Goal: Task Accomplishment & Management: Use online tool/utility

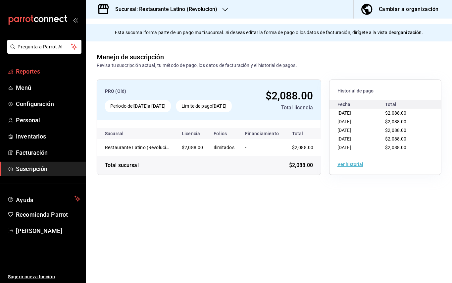
click at [38, 73] on span "Reportes" at bounding box center [48, 71] width 65 height 9
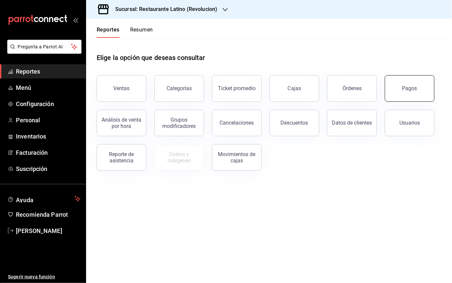
click at [411, 87] on div "Pagos" at bounding box center [409, 88] width 15 height 6
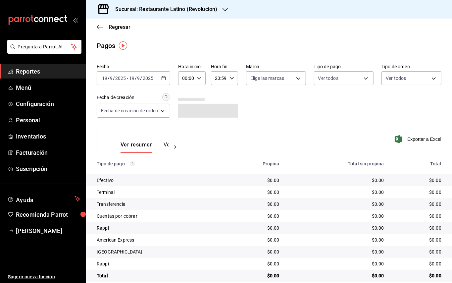
click at [166, 76] on icon "button" at bounding box center [163, 78] width 5 height 5
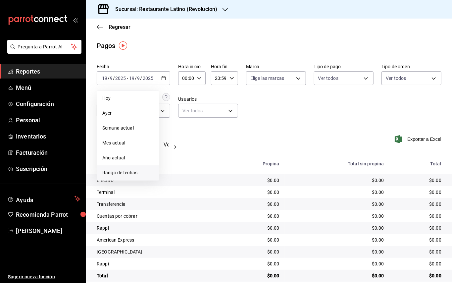
click at [134, 175] on span "Rango de fechas" at bounding box center [127, 172] width 51 height 7
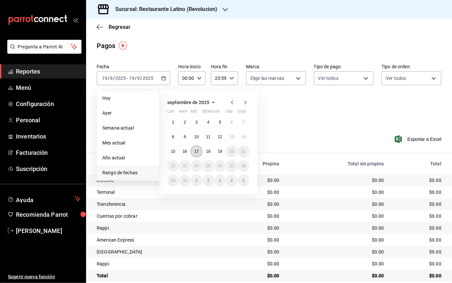
click at [199, 154] on button "17" at bounding box center [197, 151] width 12 height 12
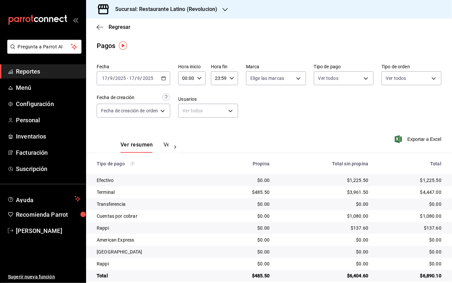
click at [209, 8] on h3 "Sucursal: Restaurante Latino (Revolucion)" at bounding box center [163, 9] width 107 height 8
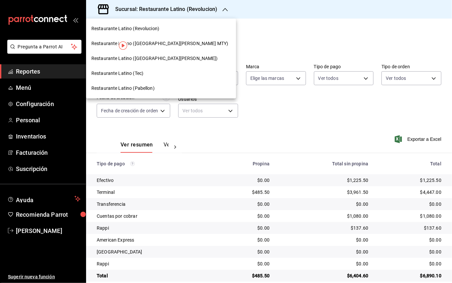
click at [149, 88] on span "Restaurante Latino (Pabellon)" at bounding box center [122, 88] width 63 height 7
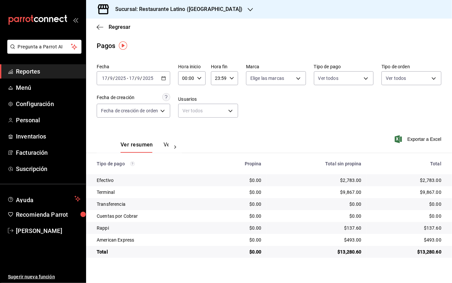
click at [194, 12] on h3 "Sucursal: Restaurante Latino (Pabellon)" at bounding box center [176, 9] width 132 height 8
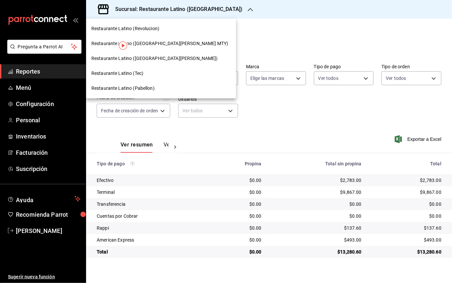
click at [154, 59] on span "Restaurante Latino (San Lucas)" at bounding box center [154, 58] width 126 height 7
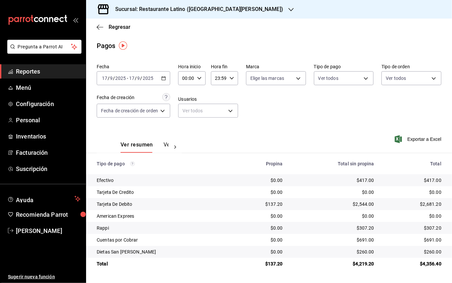
click at [194, 14] on div "Sucursal: Restaurante Latino (San Lucas)" at bounding box center [193, 9] width 205 height 19
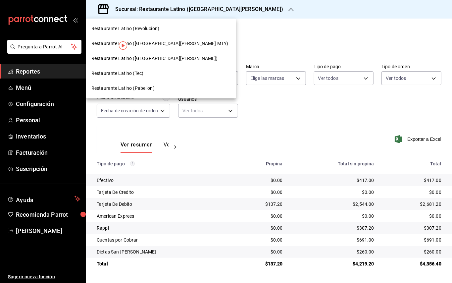
click at [153, 74] on div "Restaurante Latino (Tec)" at bounding box center [160, 73] width 139 height 7
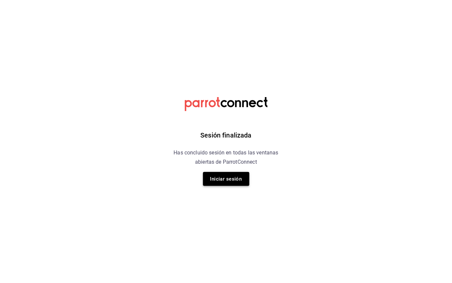
click at [225, 177] on button "Iniciar sesión" at bounding box center [226, 179] width 46 height 14
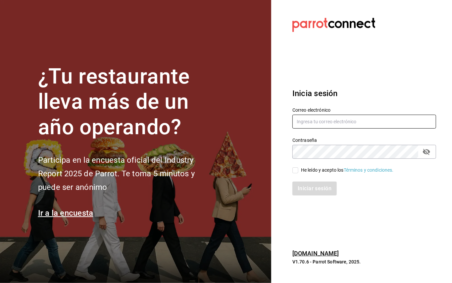
type input "[EMAIL_ADDRESS][DOMAIN_NAME]"
click at [292, 170] on input "He leído y acepto los Términos y condiciones." at bounding box center [295, 170] width 6 height 6
checkbox input "true"
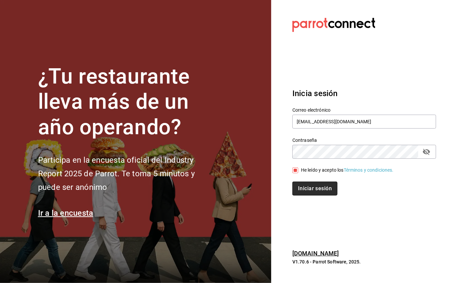
click at [299, 184] on button "Iniciar sesión" at bounding box center [314, 188] width 45 height 14
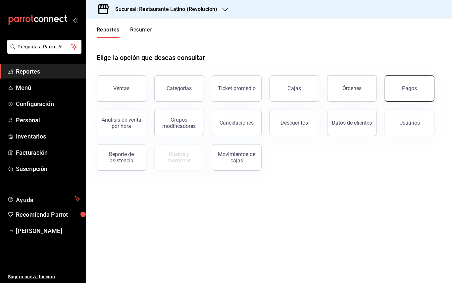
click at [414, 79] on button "Pagos" at bounding box center [409, 88] width 50 height 26
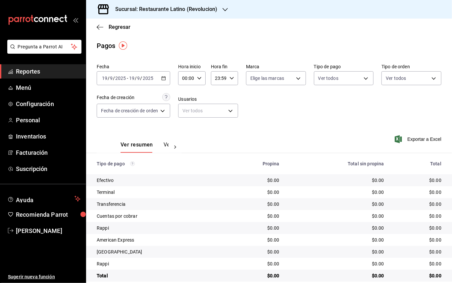
click at [165, 77] on \(Stroke\) "button" at bounding box center [164, 77] width 4 height 0
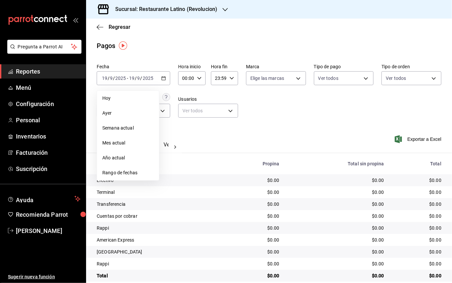
click at [195, 9] on h3 "Sucursal: Restaurante Latino (Revolucion)" at bounding box center [163, 9] width 107 height 8
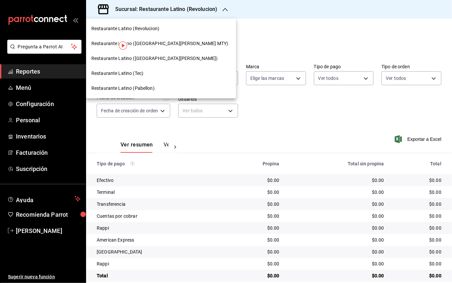
click at [155, 73] on div "Restaurante Latino (Tec)" at bounding box center [160, 73] width 139 height 7
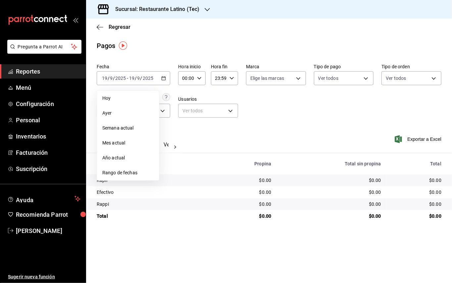
click at [143, 172] on span "Rango de fechas" at bounding box center [127, 172] width 51 height 7
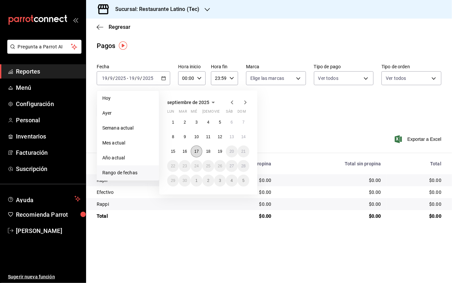
click at [199, 150] on button "17" at bounding box center [197, 151] width 12 height 12
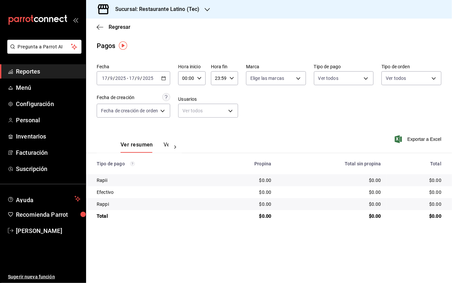
click at [199, 10] on div "Sucursal: Restaurante Latino (Tec)" at bounding box center [151, 9] width 121 height 19
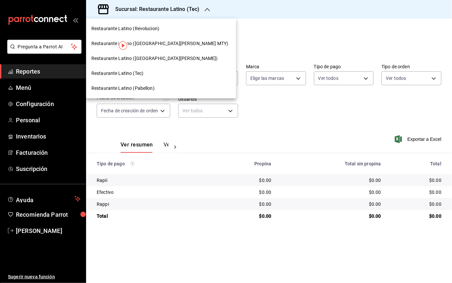
click at [217, 51] on div at bounding box center [226, 141] width 452 height 283
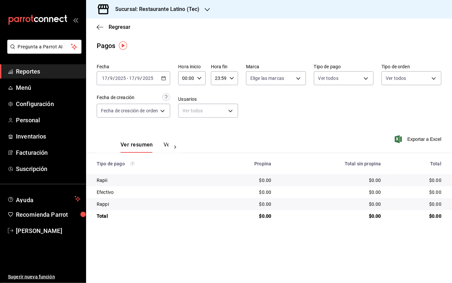
click at [167, 78] on div "2025-09-17 17 / 9 / 2025 - 2025-09-17 17 / 9 / 2025" at bounding box center [133, 78] width 73 height 14
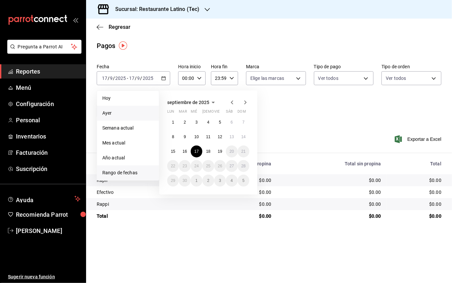
click at [129, 112] on span "Ayer" at bounding box center [127, 113] width 51 height 7
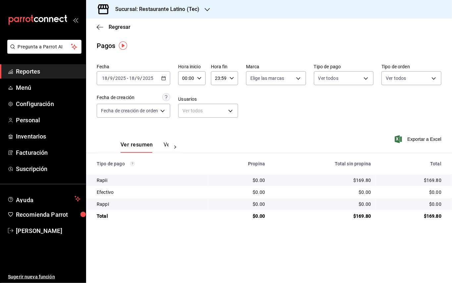
click at [191, 11] on h3 "Sucursal: Restaurante Latino (Tec)" at bounding box center [154, 9] width 89 height 8
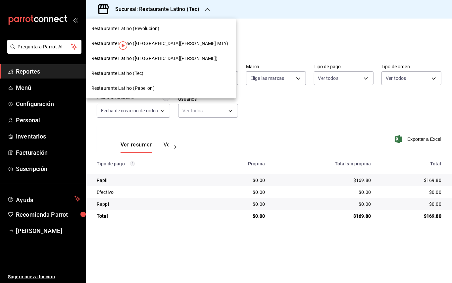
click at [159, 44] on span "Restaurante Latino (San Jeronimo MTY)" at bounding box center [159, 43] width 137 height 7
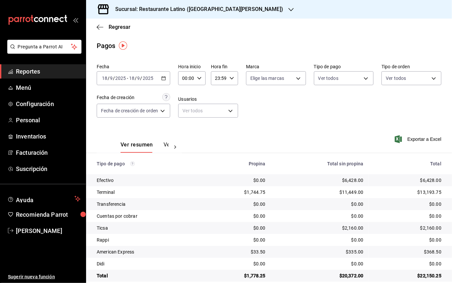
click at [129, 11] on h3 "Sucursal: Restaurante Latino (San Jeronimo MTY)" at bounding box center [196, 9] width 173 height 8
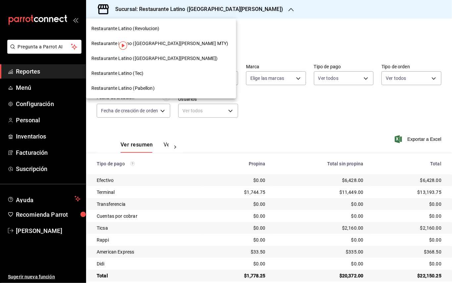
click at [163, 33] on div "Restaurante Latino (Revolucion)" at bounding box center [161, 28] width 150 height 15
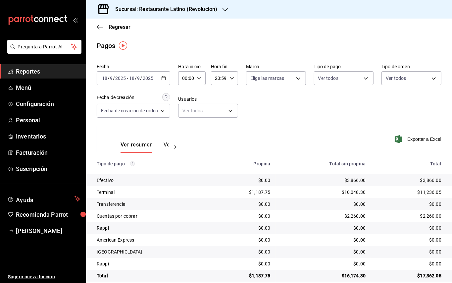
click at [206, 3] on div "Sucursal: Restaurante Latino (Revolucion)" at bounding box center [160, 9] width 139 height 19
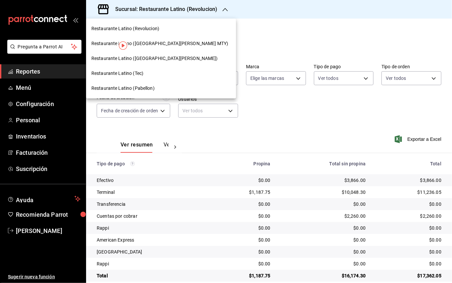
click at [159, 83] on div "Restaurante Latino (Pabellon)" at bounding box center [161, 88] width 150 height 15
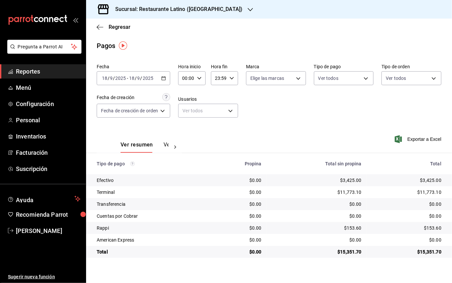
click at [207, 10] on h3 "Sucursal: Restaurante Latino (Pabellon)" at bounding box center [176, 9] width 132 height 8
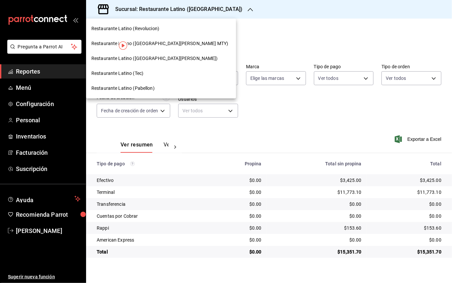
click at [162, 60] on div "Restaurante Latino (San Lucas)" at bounding box center [160, 58] width 139 height 7
